Goal: Check status: Check status

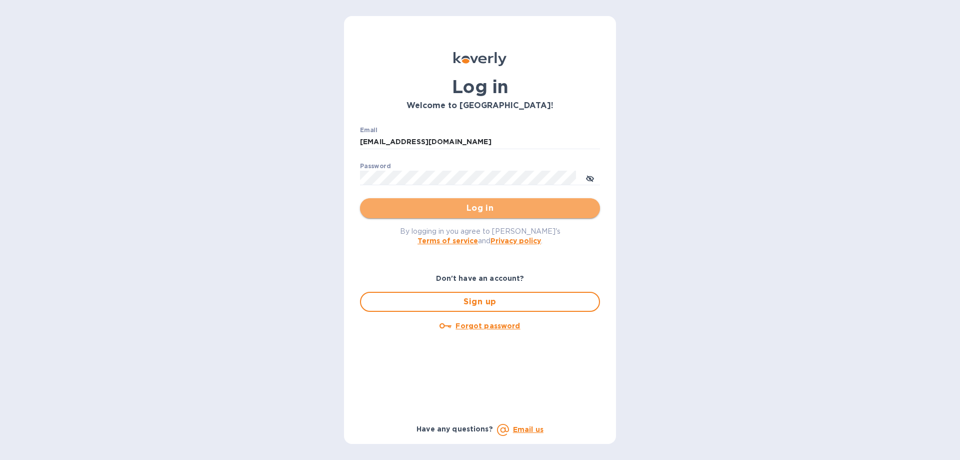
click at [441, 205] on span "Log in" at bounding box center [480, 208] width 224 height 12
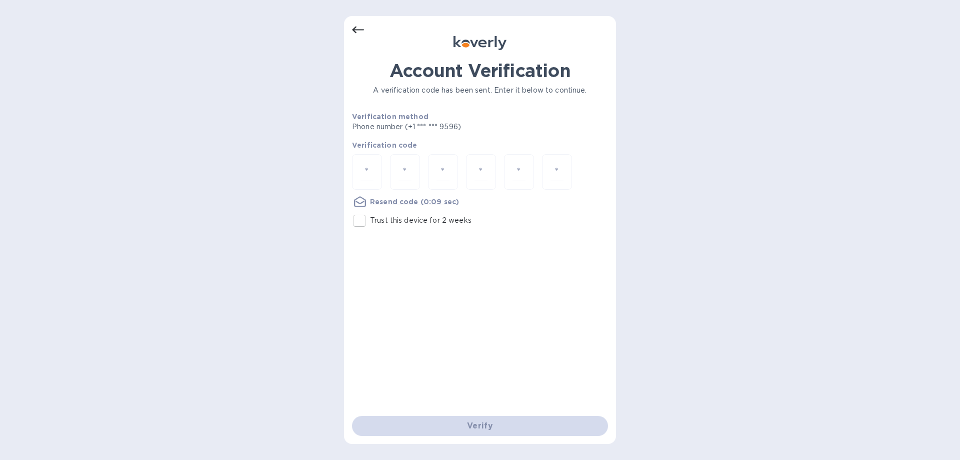
click at [361, 223] on input "Trust this device for 2 weeks" at bounding box center [359, 220] width 21 height 21
checkbox input "true"
click at [366, 177] on input "number" at bounding box center [367, 172] width 13 height 19
type input "5"
type input "4"
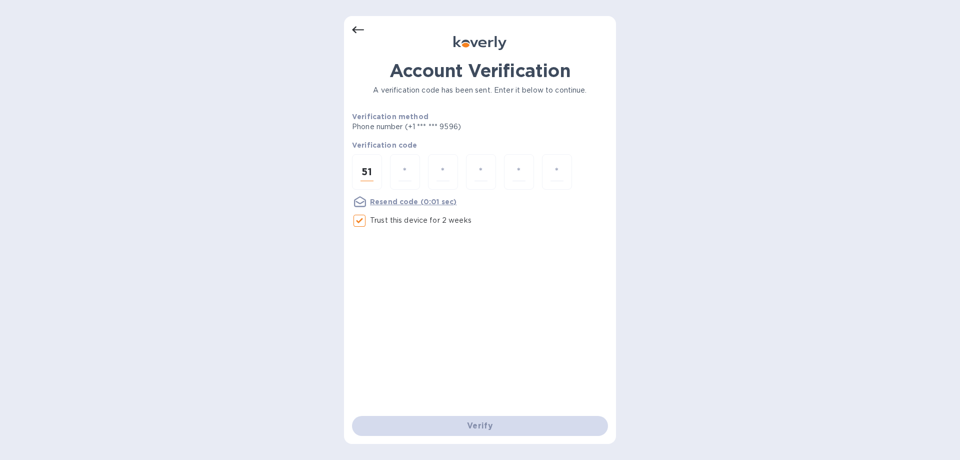
type input "1"
type input "5"
type input "1"
type input "6"
type input "0"
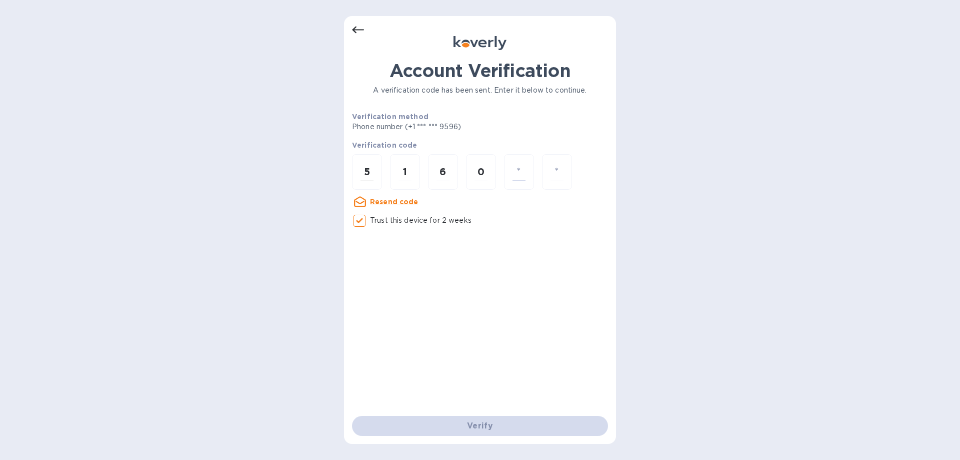
type input "7"
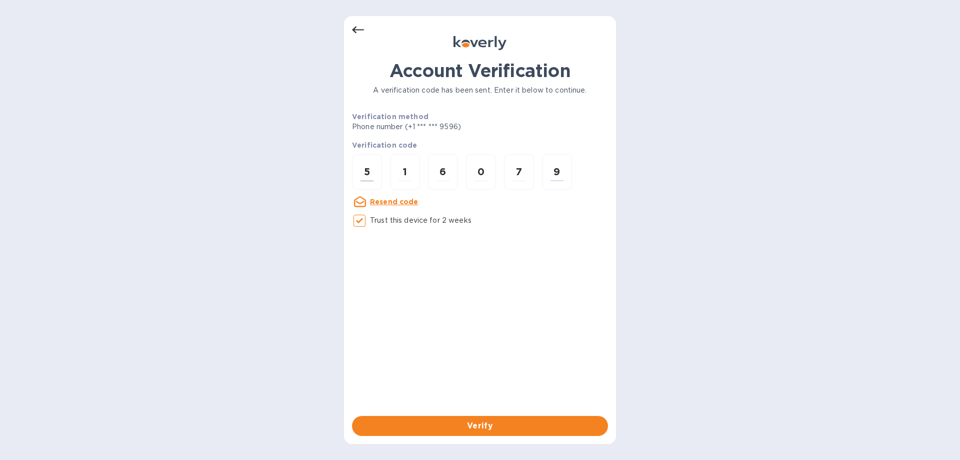
type input "9"
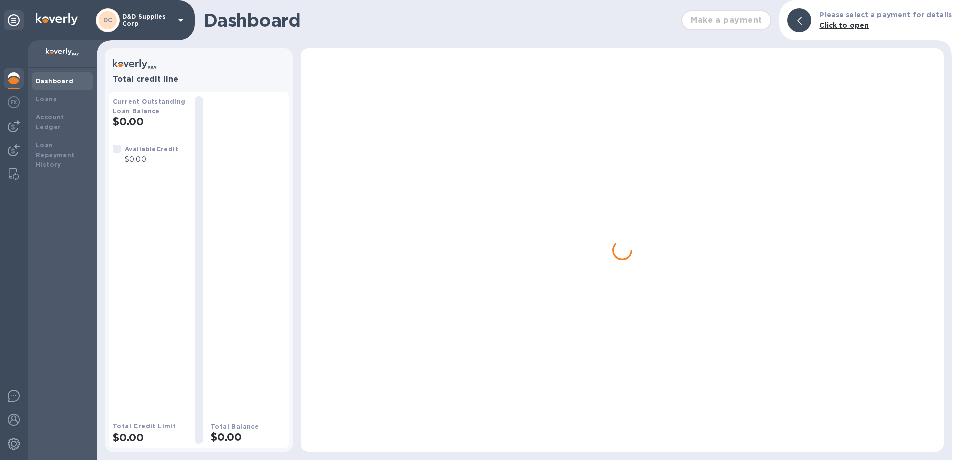
click at [139, 23] on p "D&D Supplies Corp" at bounding box center [148, 20] width 50 height 14
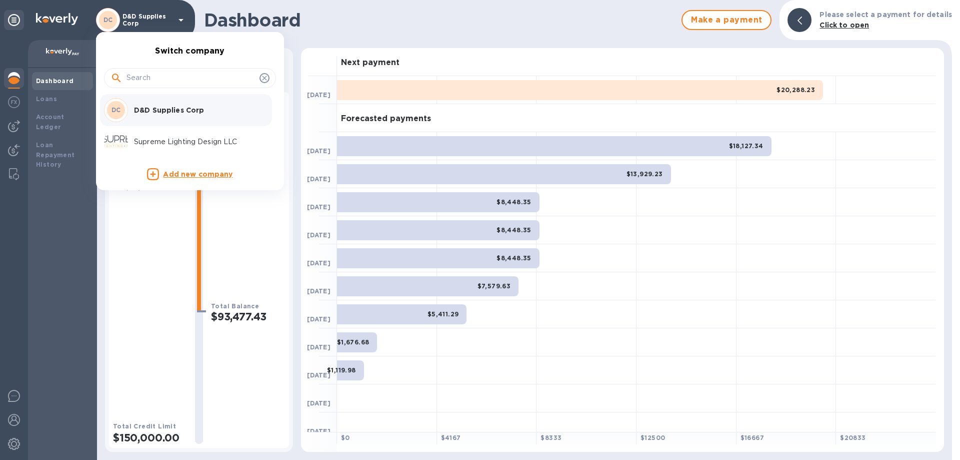
click at [185, 148] on div "Supreme Lighting Design LLC" at bounding box center [182, 142] width 156 height 24
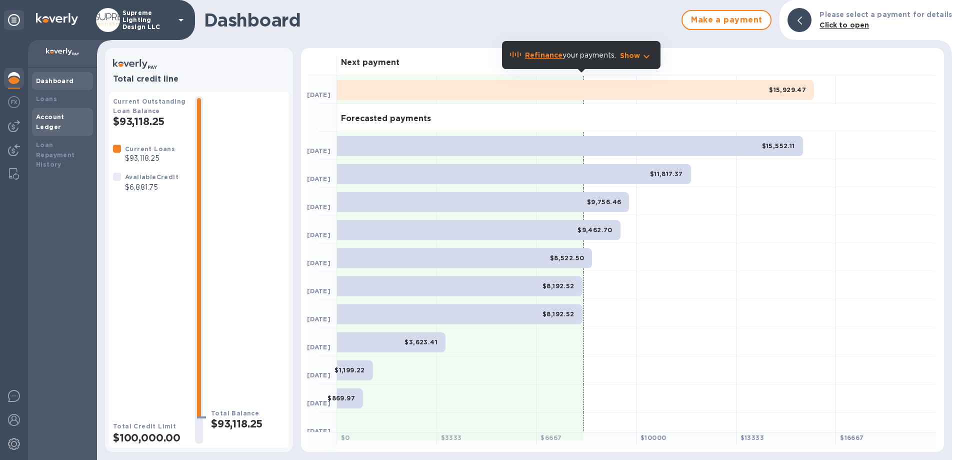
click at [52, 118] on b "Account Ledger" at bounding box center [50, 122] width 29 height 18
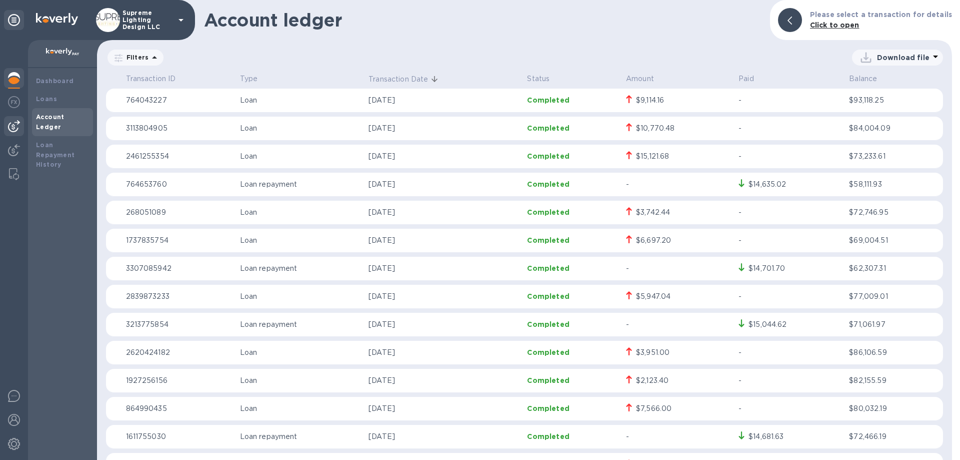
click at [16, 120] on div at bounding box center [14, 126] width 20 height 20
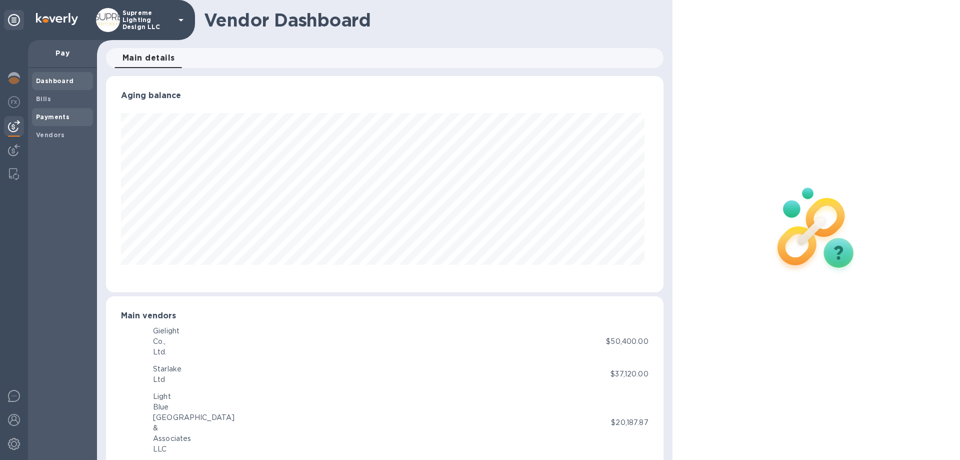
scroll to position [216, 553]
click at [57, 114] on b "Payments" at bounding box center [53, 117] width 34 height 8
